Goal: Navigation & Orientation: Find specific page/section

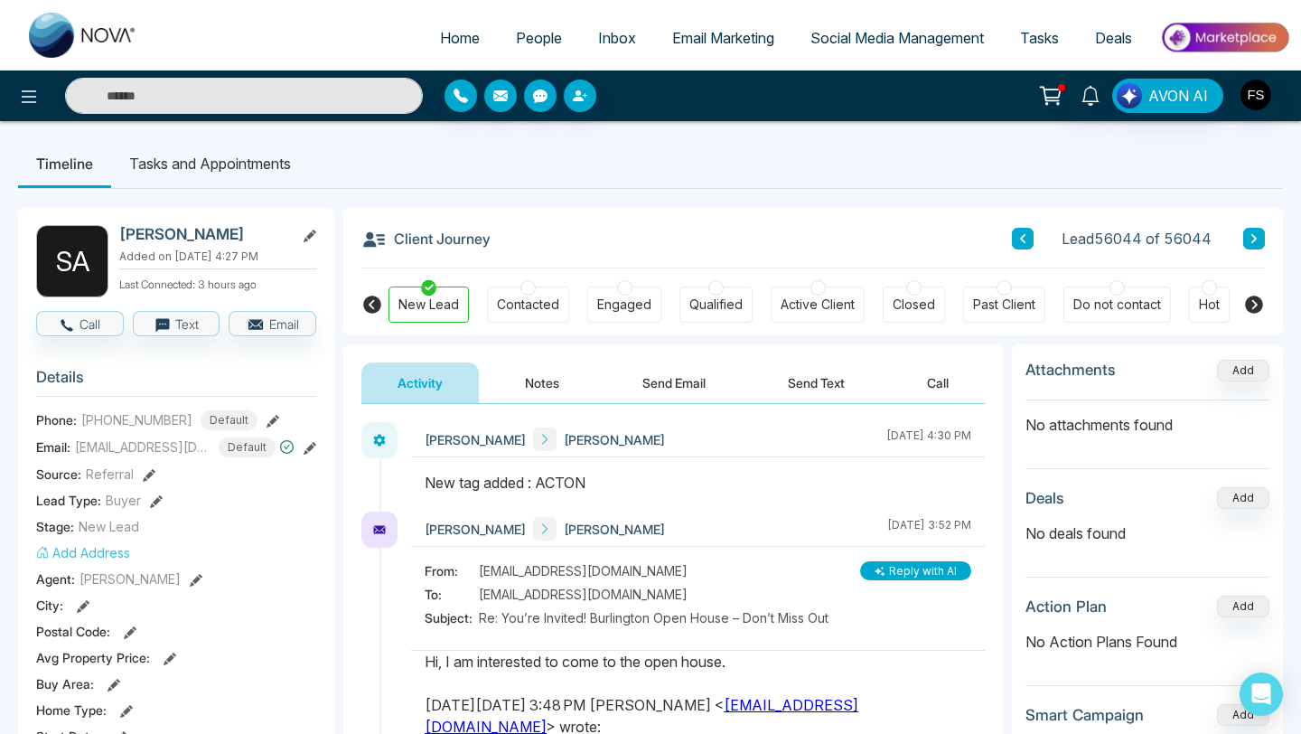
scroll to position [243, 0]
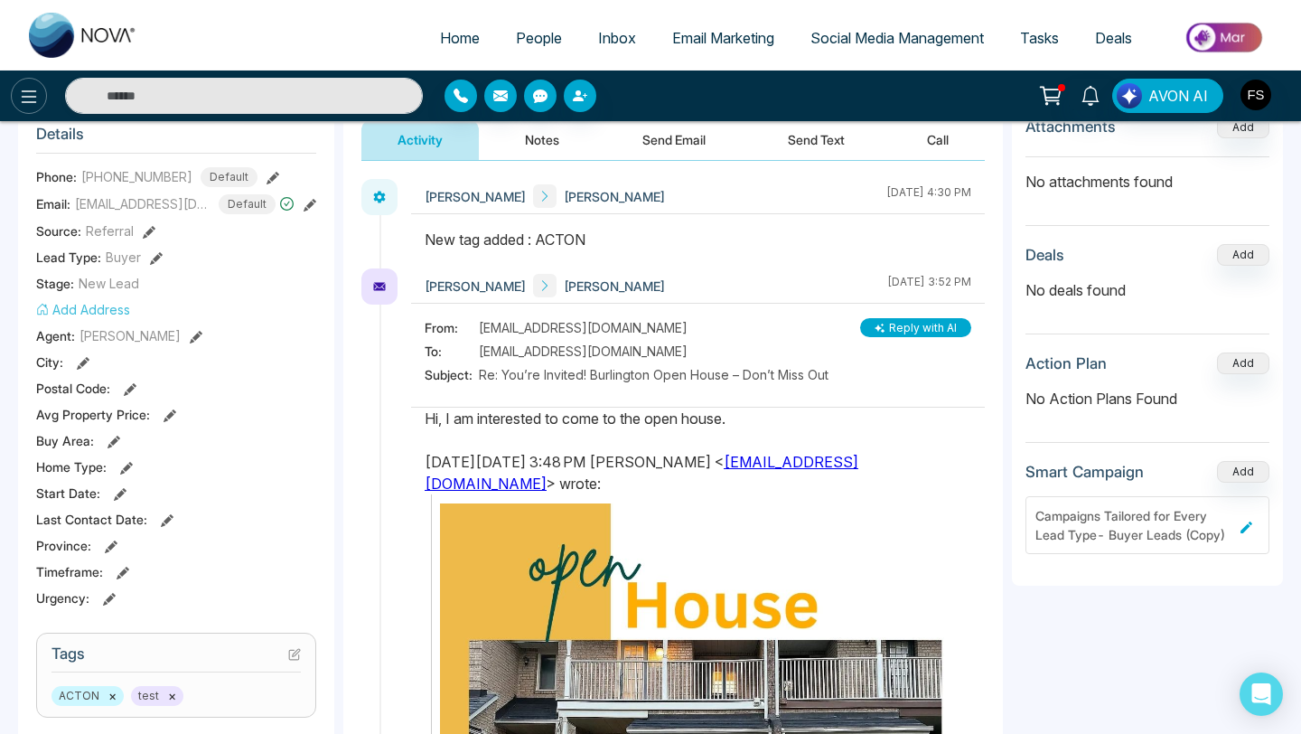
click at [26, 99] on icon at bounding box center [29, 97] width 22 height 22
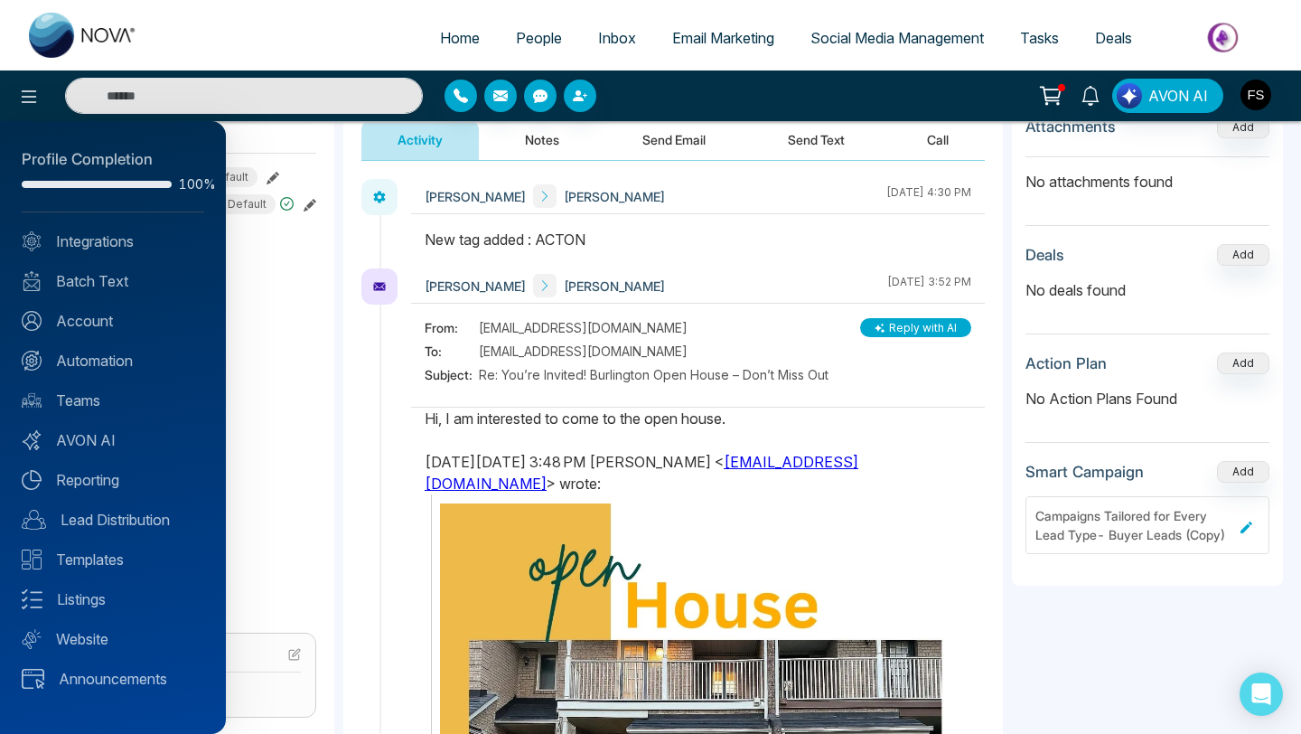
click at [1100, 89] on div at bounding box center [650, 367] width 1301 height 734
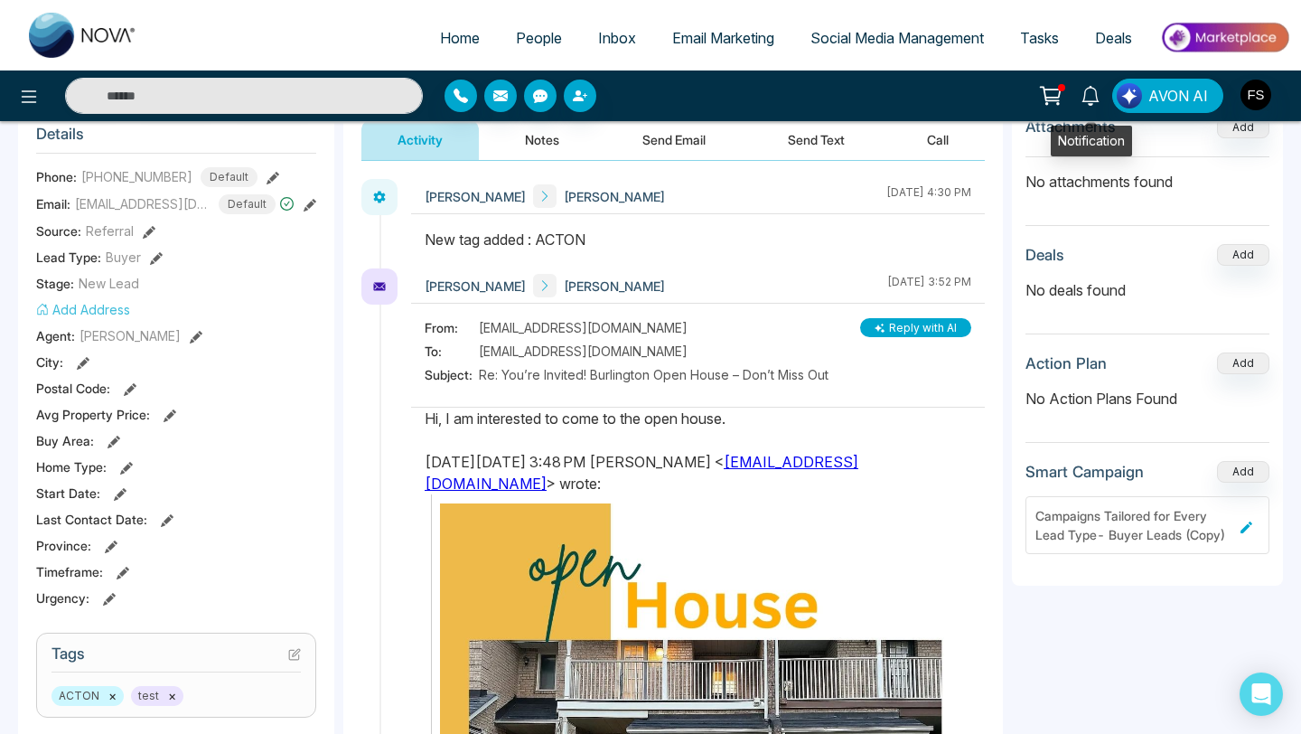
click at [1084, 95] on icon at bounding box center [1091, 96] width 20 height 20
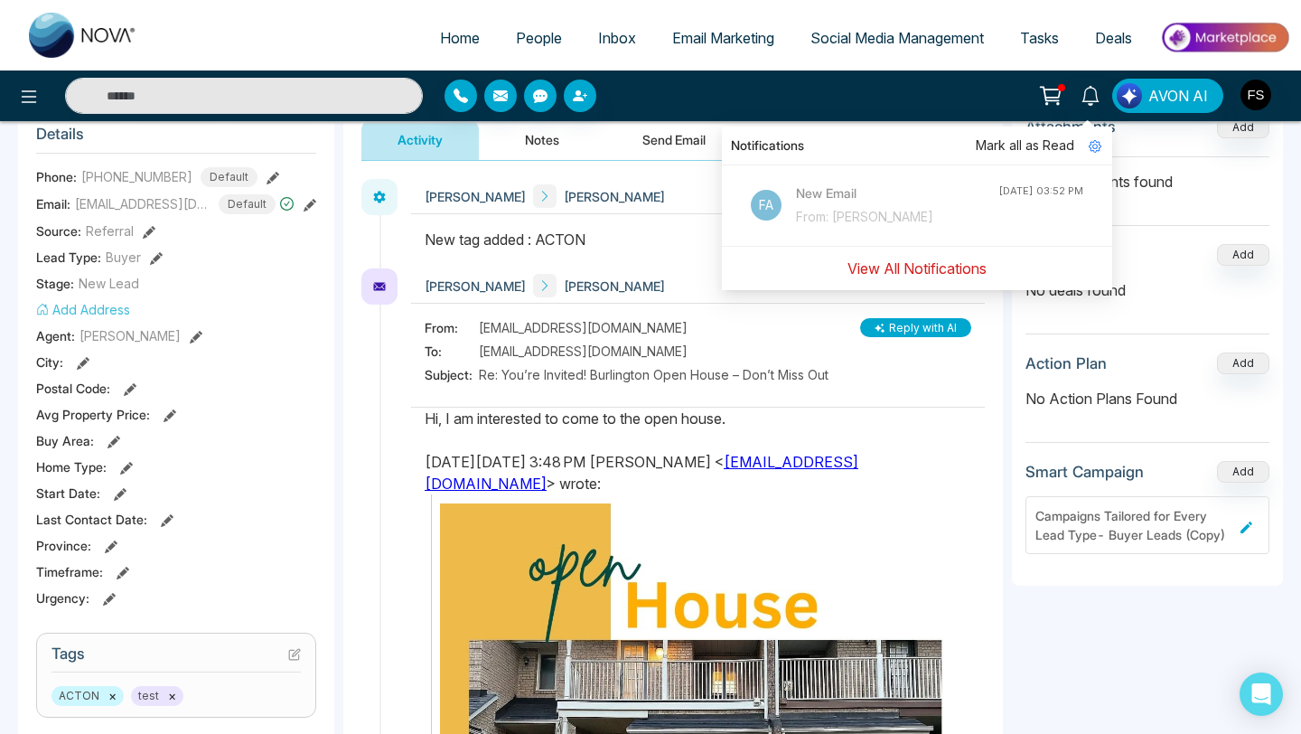
click at [917, 272] on button "View All Notifications" at bounding box center [917, 268] width 163 height 34
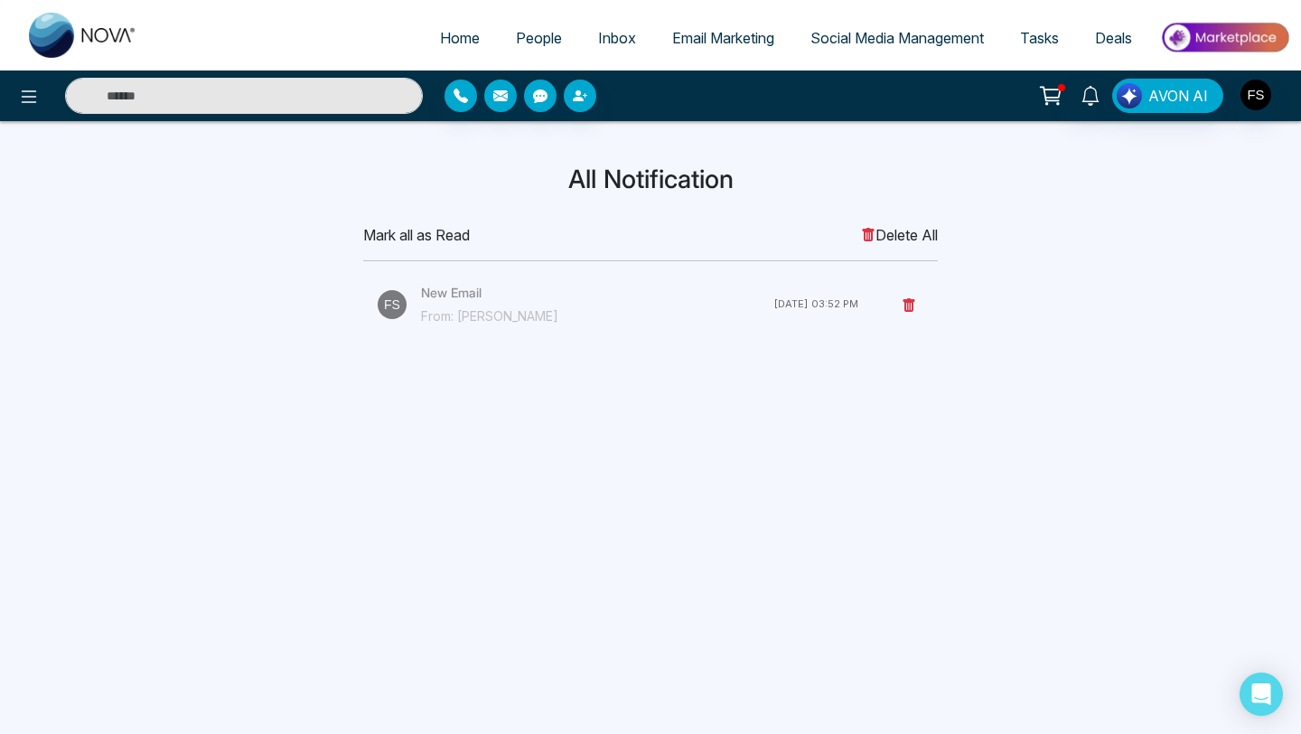
click at [380, 470] on div "Home People Inbox Email Marketing Social Media Management Tasks Deals AVON AI A…" at bounding box center [650, 367] width 1301 height 734
click at [685, 44] on span "Email Marketing" at bounding box center [723, 38] width 102 height 18
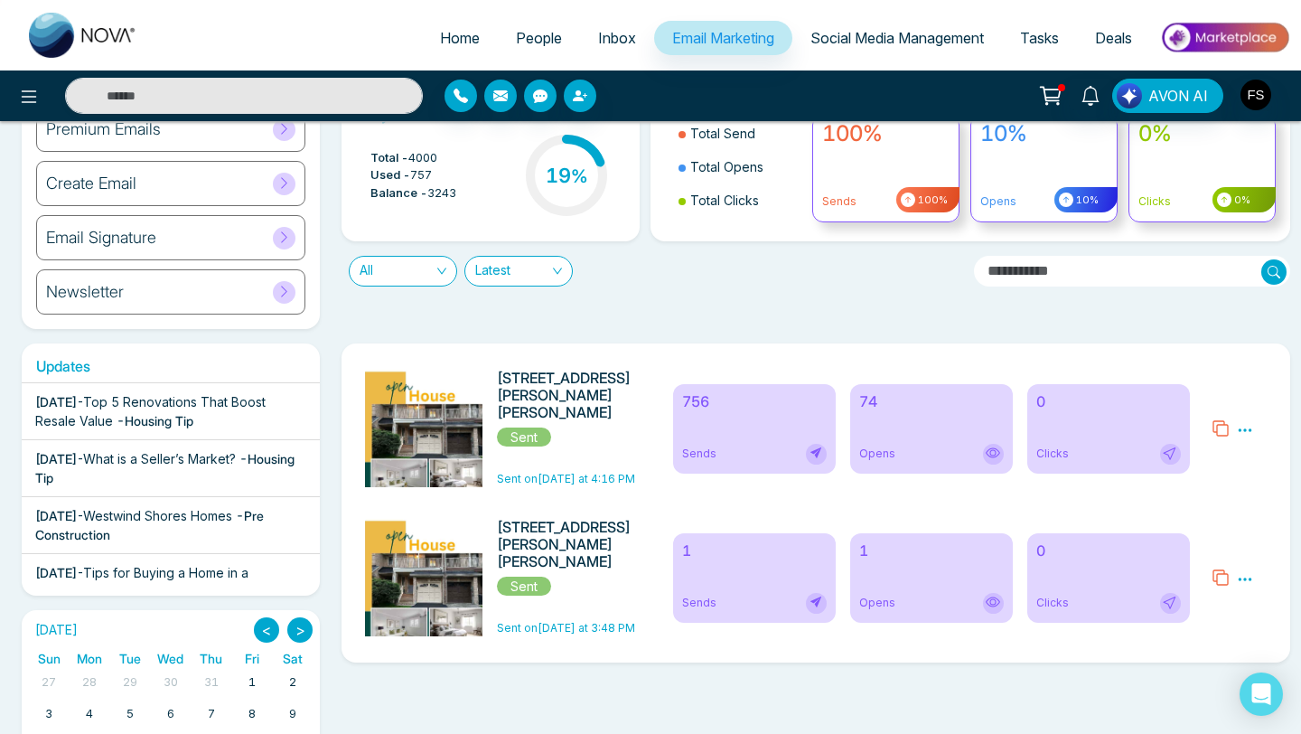
scroll to position [91, 0]
click at [901, 420] on div "74 Opens" at bounding box center [931, 427] width 163 height 89
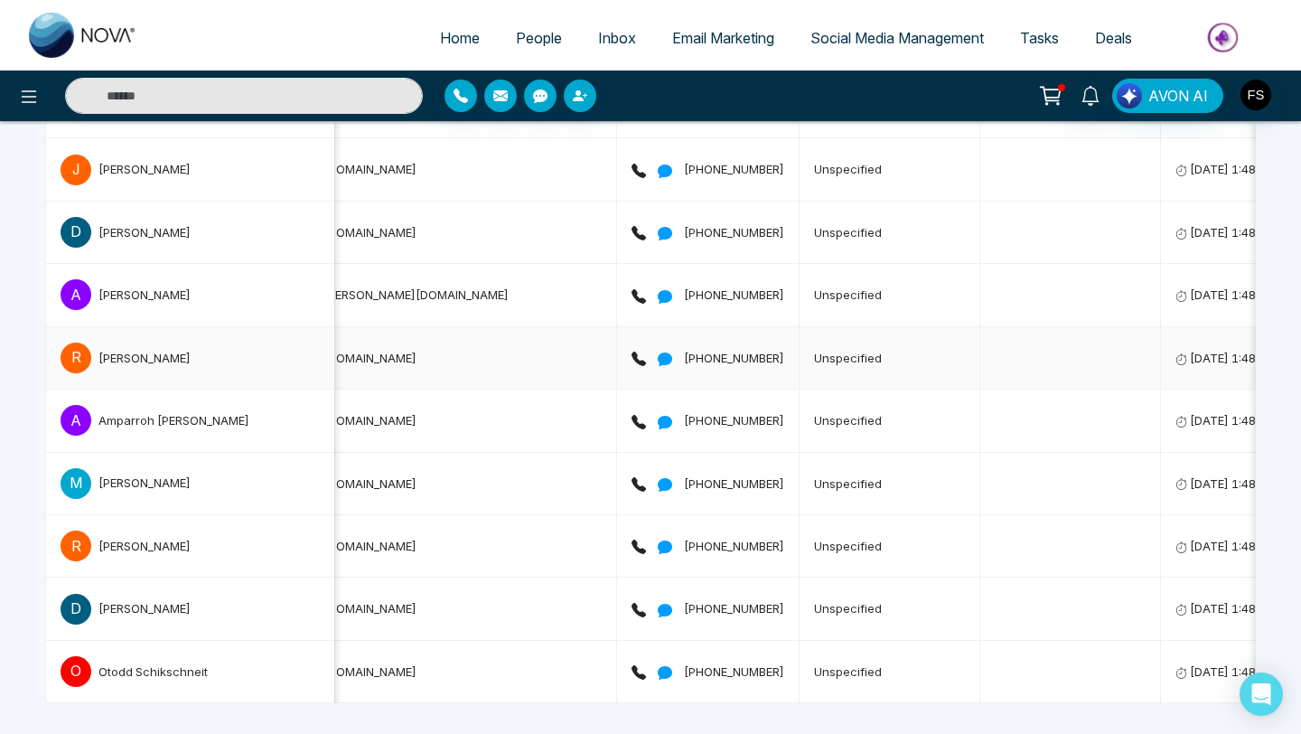
scroll to position [0, 365]
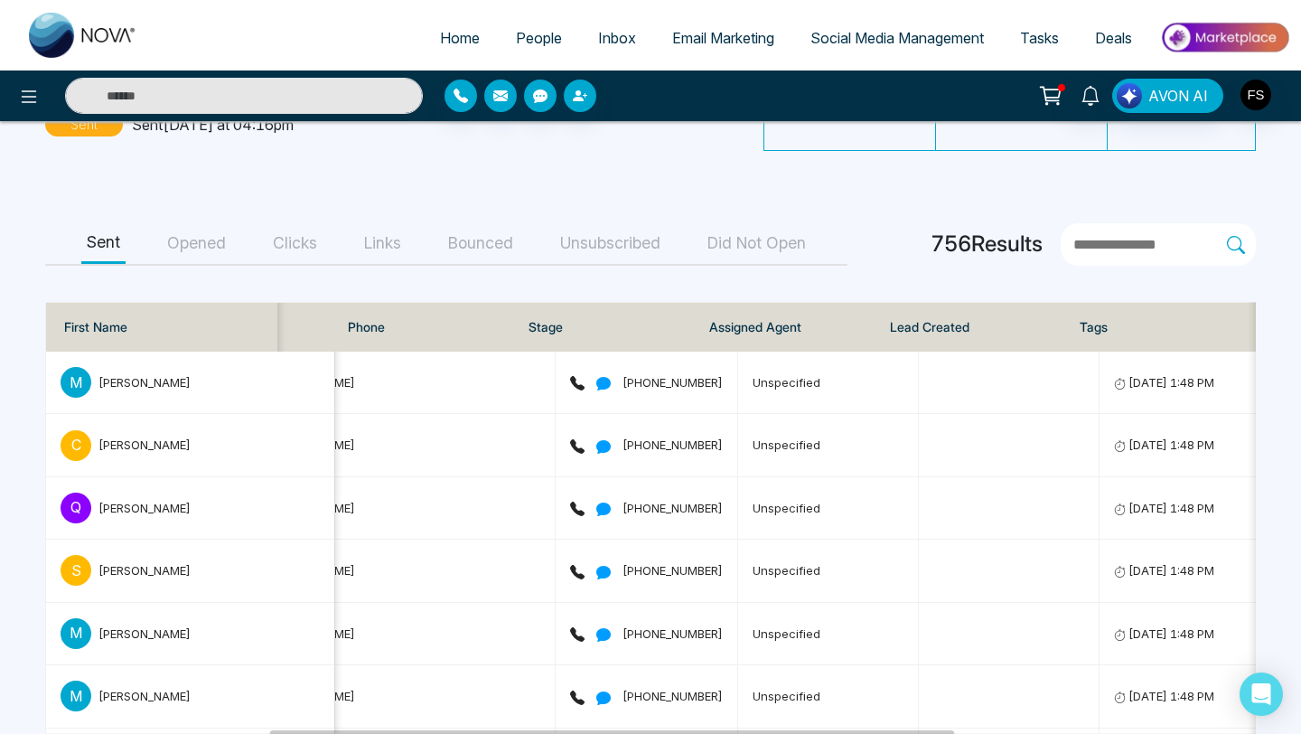
click at [838, 33] on span "Social Media Management" at bounding box center [896, 38] width 173 height 18
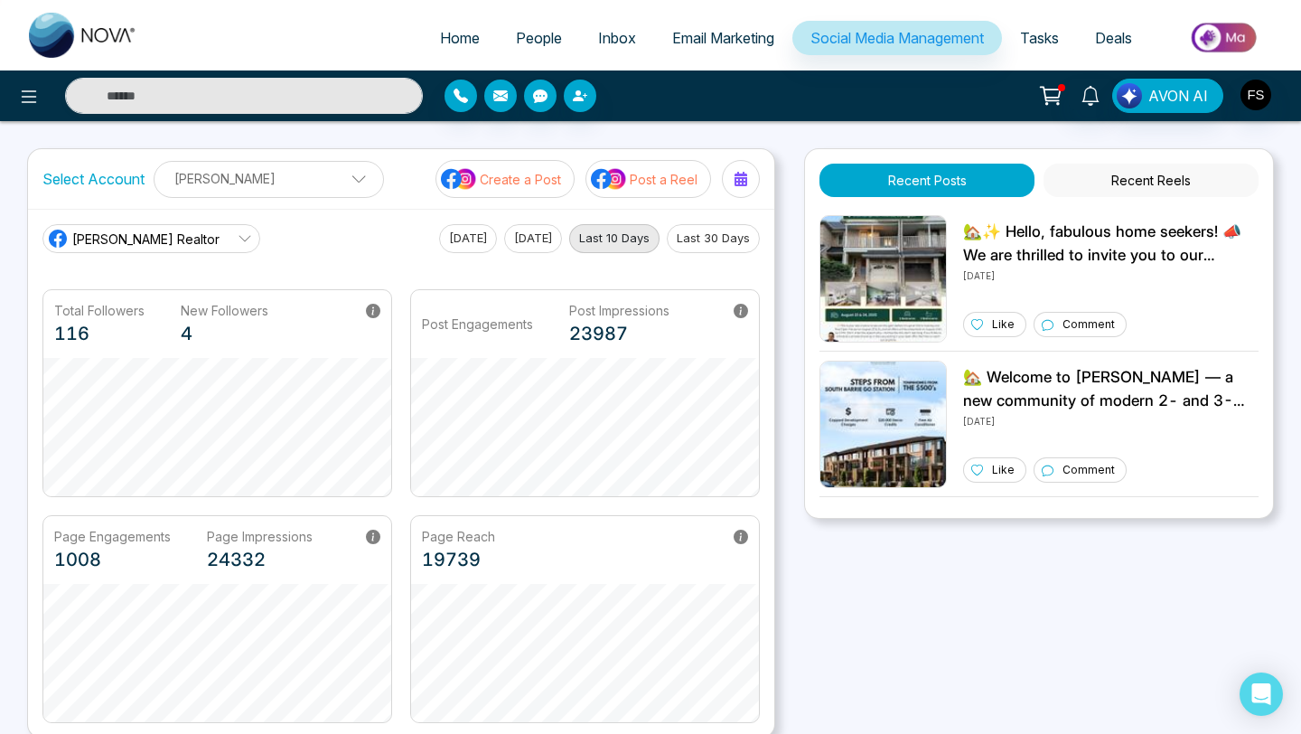
click at [238, 245] on icon at bounding box center [245, 238] width 14 height 14
click at [189, 289] on span "[PERSON_NAME] Realtor" at bounding box center [155, 289] width 147 height 20
click at [238, 240] on icon at bounding box center [245, 238] width 14 height 14
click at [286, 248] on div "[PERSON_NAME] Realtor [PERSON_NAME] Realtor [PERSON_NAME] [DATE] [DATE] Last 10…" at bounding box center [400, 238] width 717 height 29
click at [117, 239] on span "[PERSON_NAME] Realtor" at bounding box center [145, 238] width 147 height 19
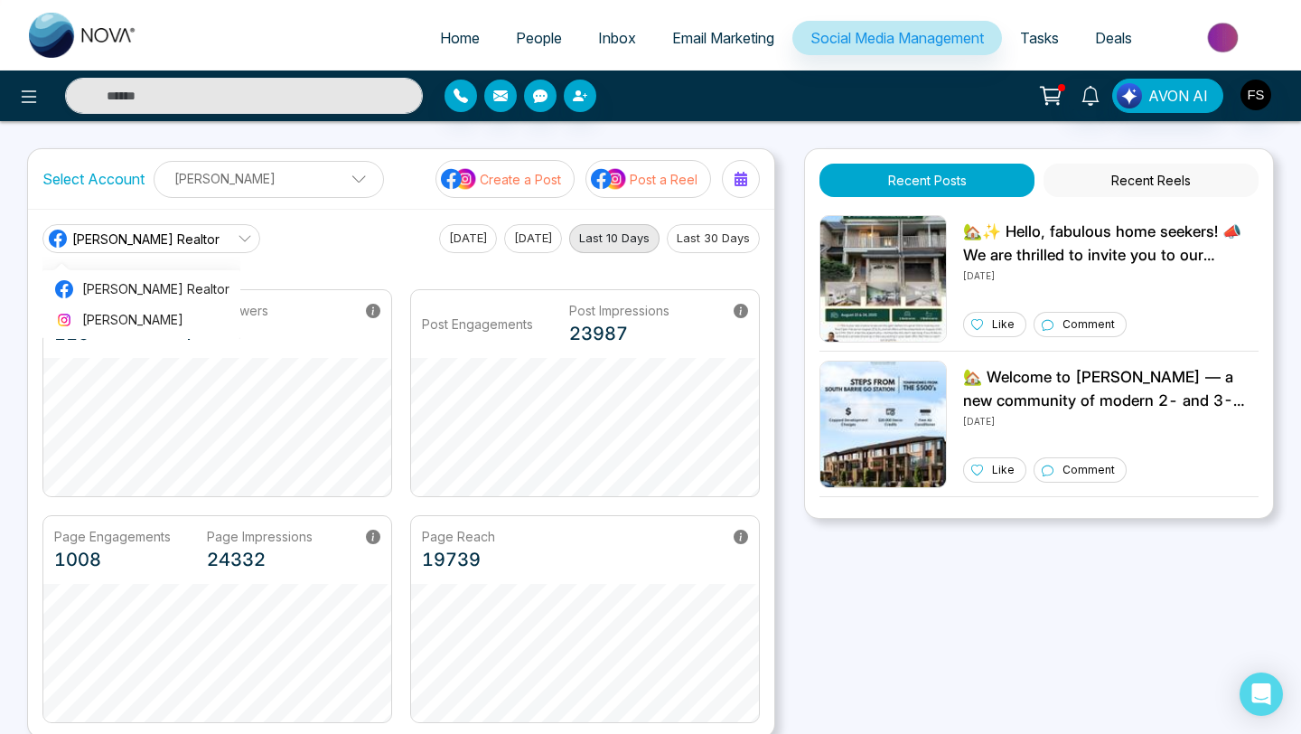
click at [306, 221] on div "[PERSON_NAME] Realtor [PERSON_NAME] Realtor [PERSON_NAME] [DATE] [DATE] Last 10…" at bounding box center [401, 473] width 746 height 529
click at [440, 37] on span "Home" at bounding box center [460, 38] width 40 height 18
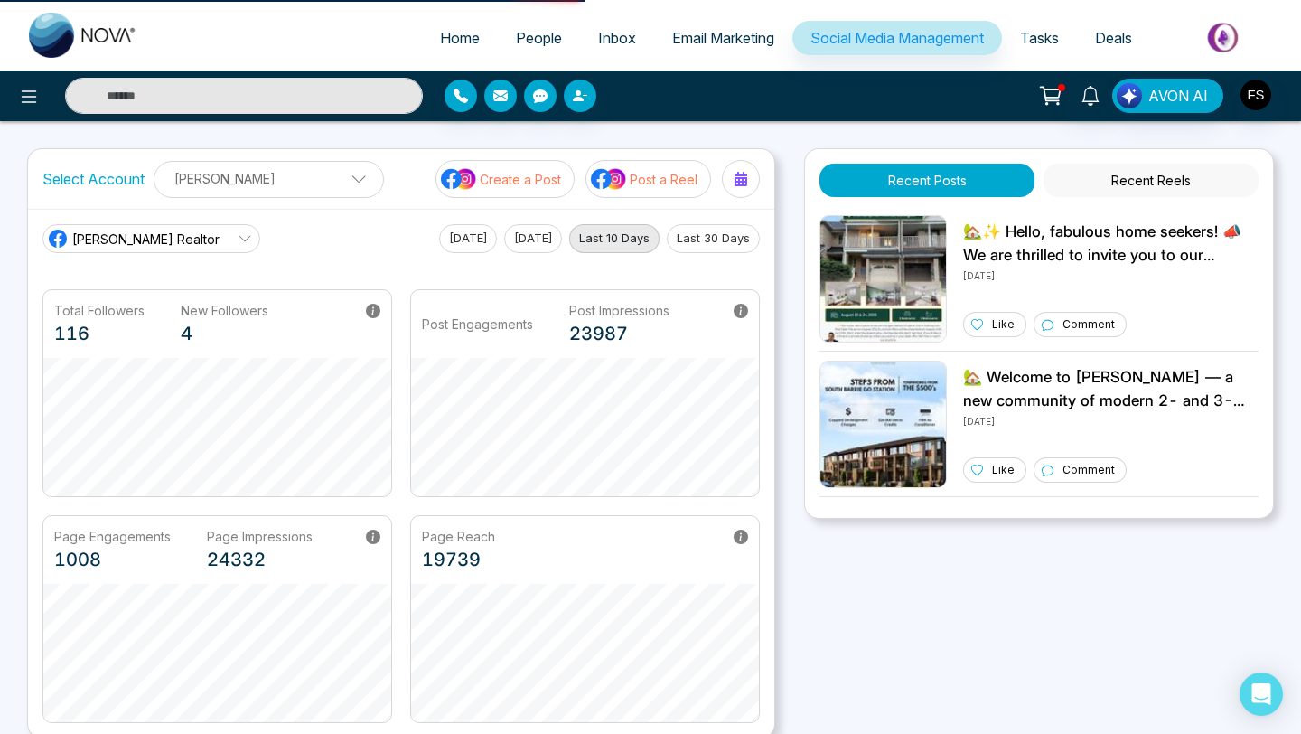
select select "*"
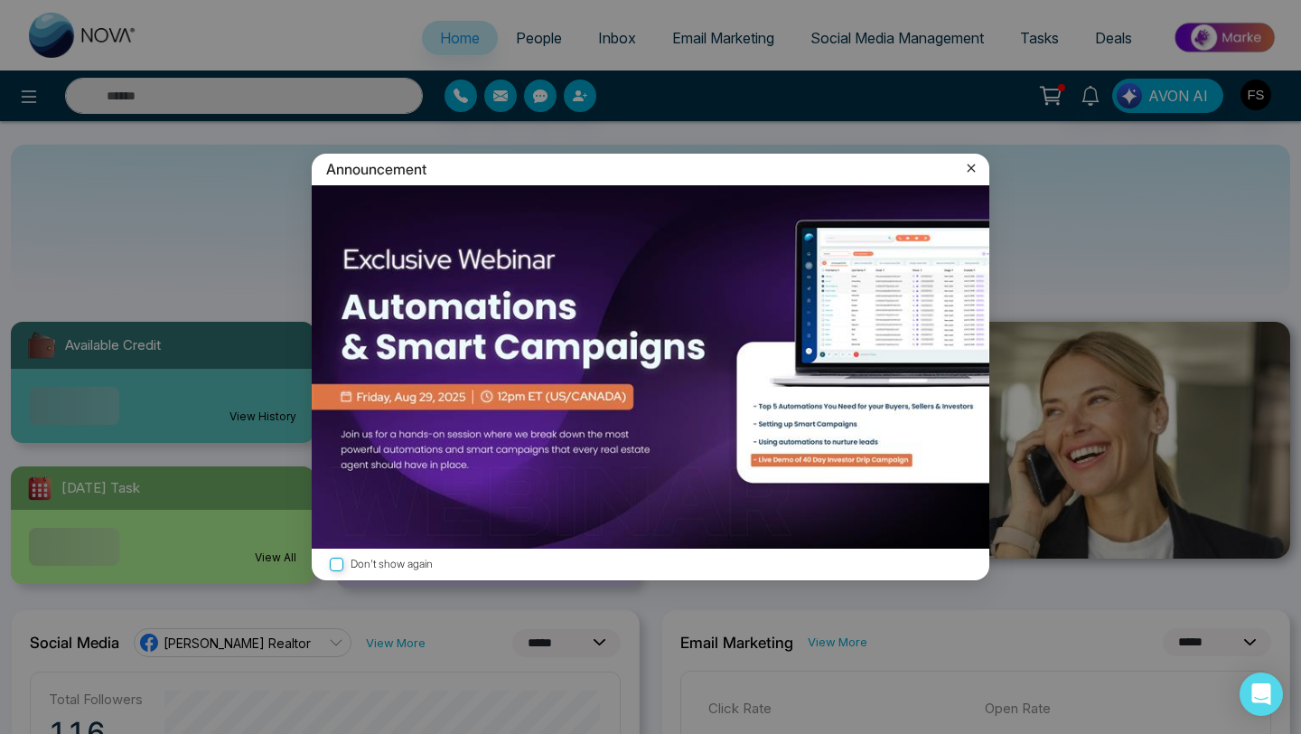
click at [966, 168] on icon at bounding box center [971, 168] width 18 height 18
